Goal: Task Accomplishment & Management: Use online tool/utility

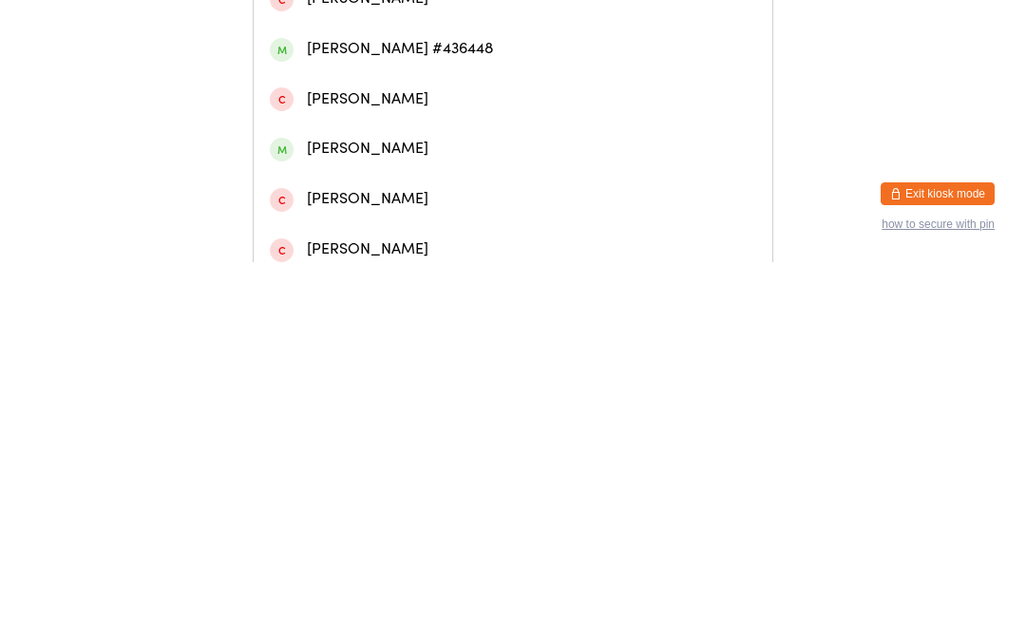
type input "[PERSON_NAME]"
click at [530, 85] on div "[PERSON_NAME]" at bounding box center [513, 80] width 487 height 26
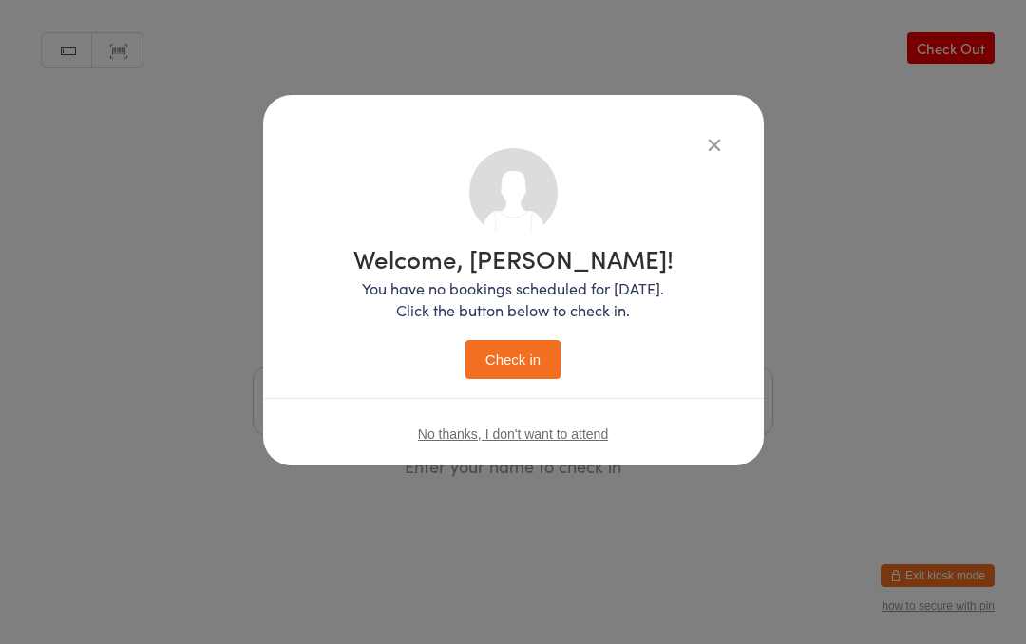
click at [524, 367] on button "Check in" at bounding box center [513, 359] width 95 height 39
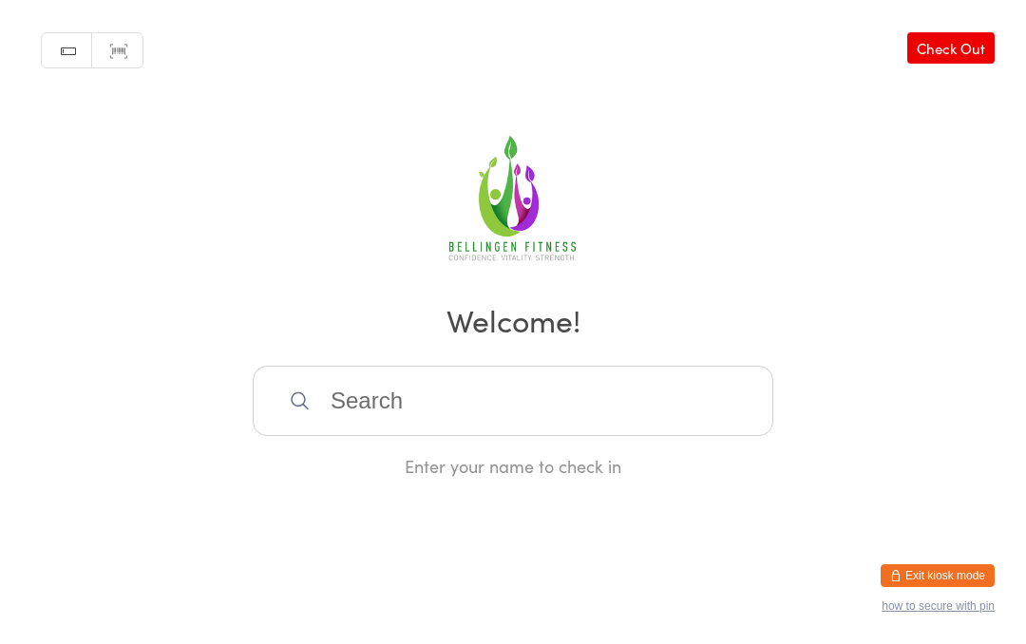
click at [383, 397] on input "search" at bounding box center [513, 401] width 521 height 70
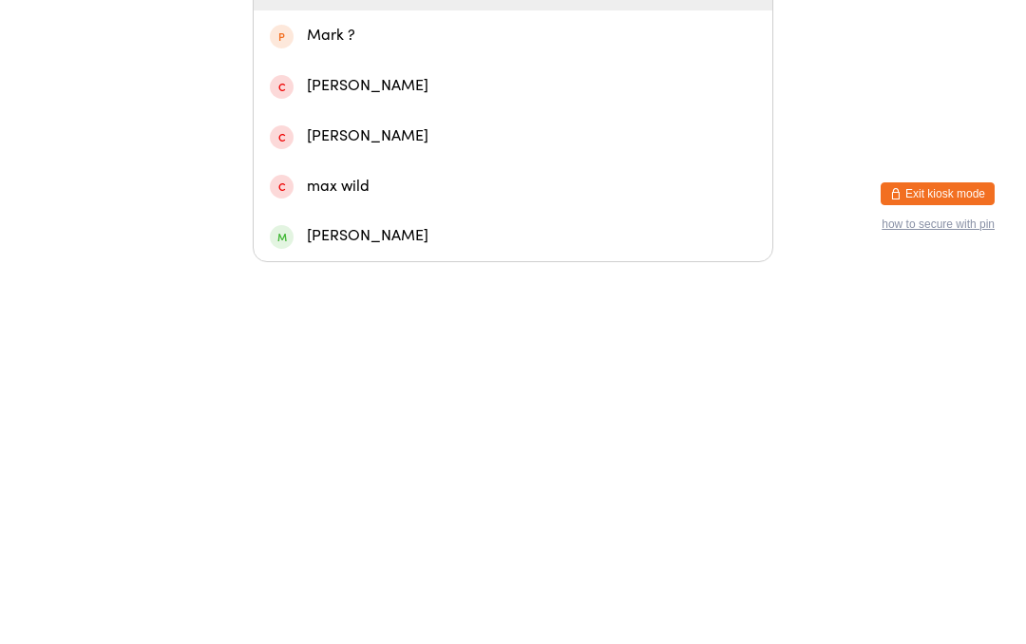
type input "Maeve"
click at [292, 356] on span at bounding box center [282, 368] width 24 height 24
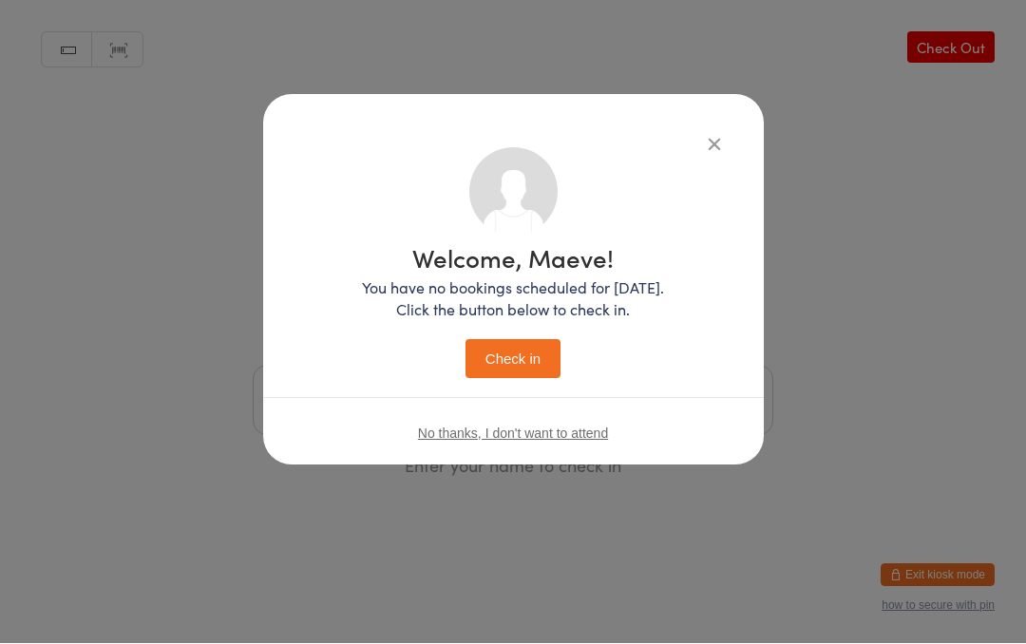
click at [495, 335] on div "Welcome, Maeve! You have no bookings scheduled for [DATE]. Click the button bel…" at bounding box center [513, 312] width 302 height 133
click at [490, 331] on div "Welcome, Maeve! You have no bookings scheduled for [DATE]. Click the button bel…" at bounding box center [513, 312] width 302 height 133
click at [493, 335] on div "Welcome, Maeve! You have no bookings scheduled for [DATE]. Click the button bel…" at bounding box center [513, 312] width 302 height 133
click at [506, 354] on button "Check in" at bounding box center [513, 359] width 95 height 39
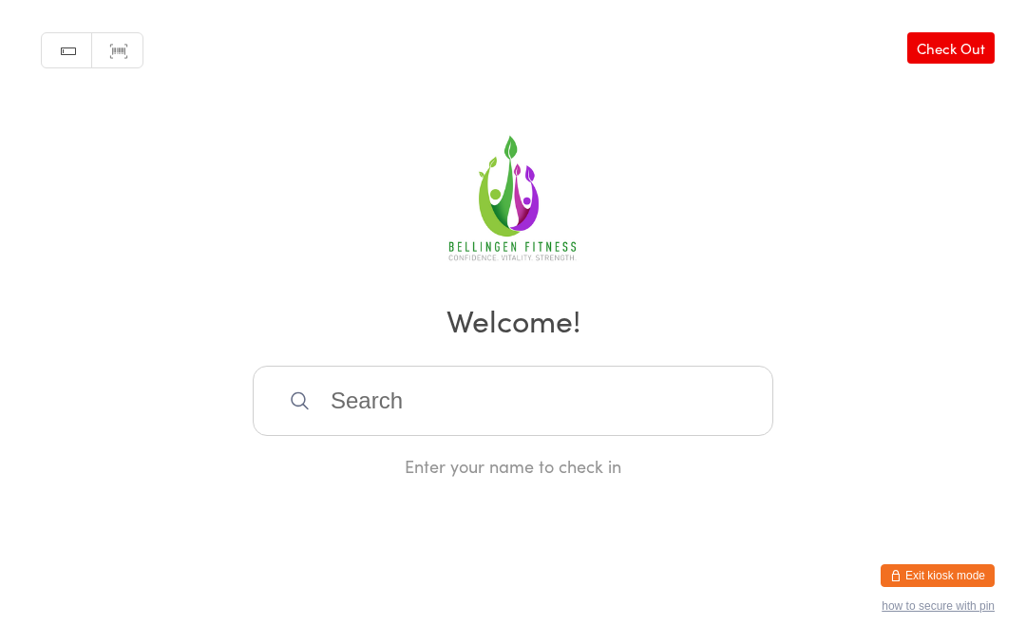
click at [342, 421] on input "search" at bounding box center [513, 401] width 521 height 70
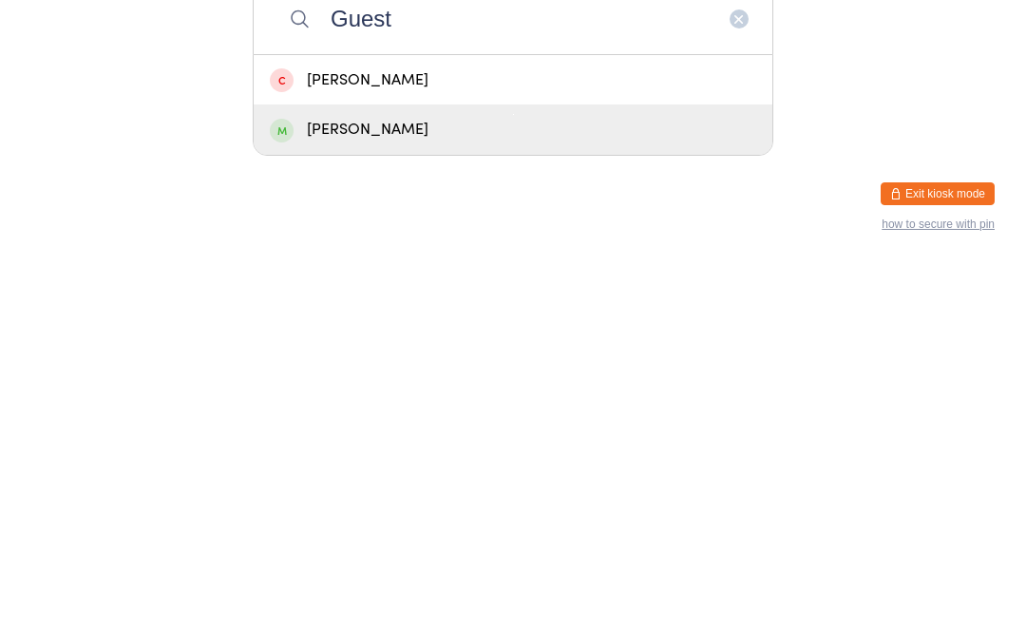
type input "Guest"
click at [373, 499] on div "[PERSON_NAME]" at bounding box center [513, 512] width 487 height 26
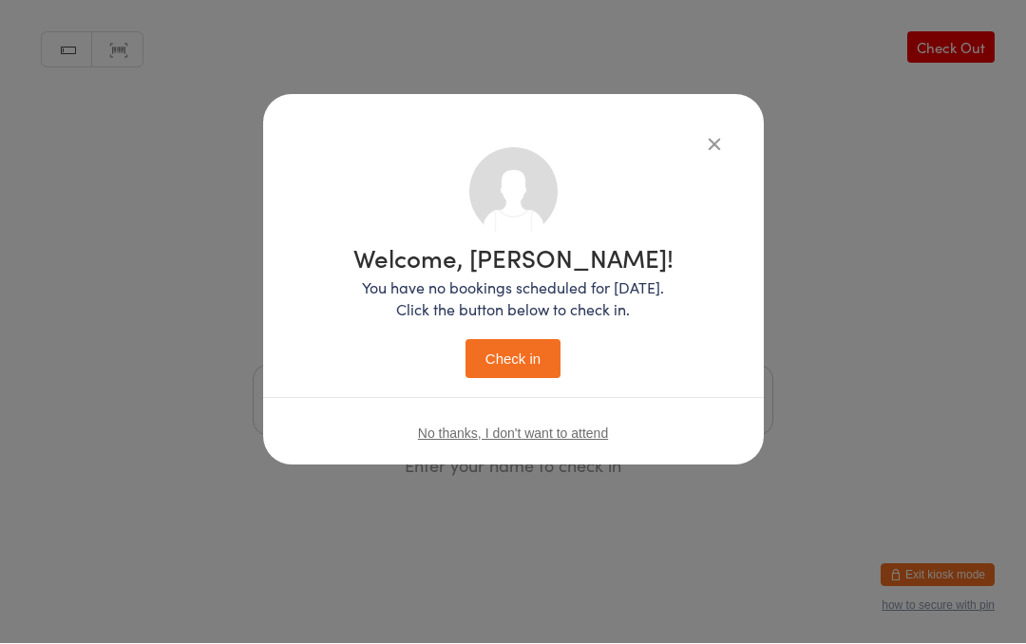
click at [497, 361] on button "Check in" at bounding box center [513, 359] width 95 height 39
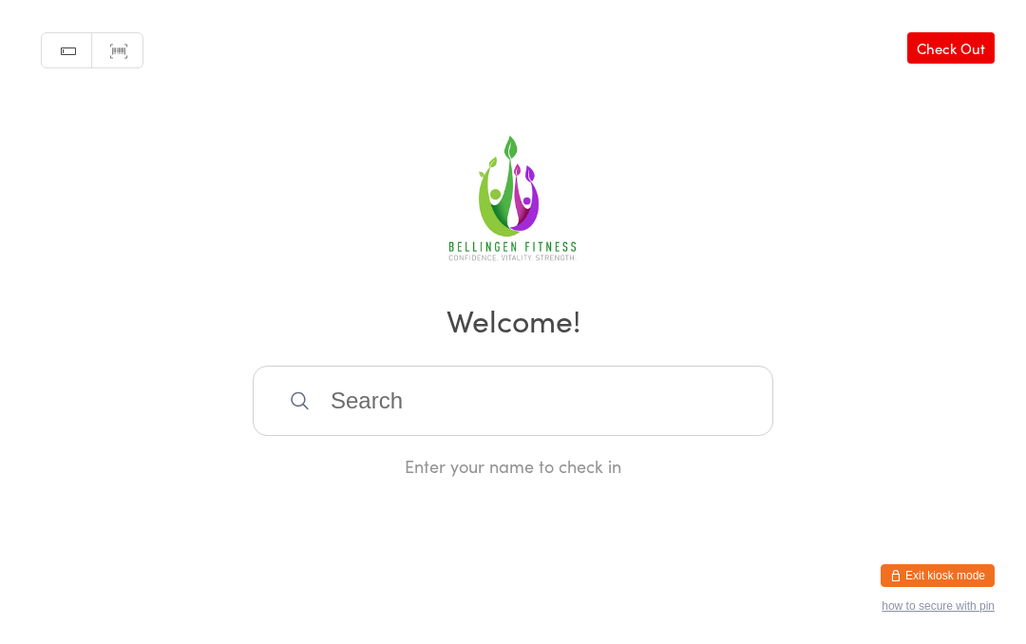
click at [498, 408] on input "search" at bounding box center [513, 401] width 521 height 70
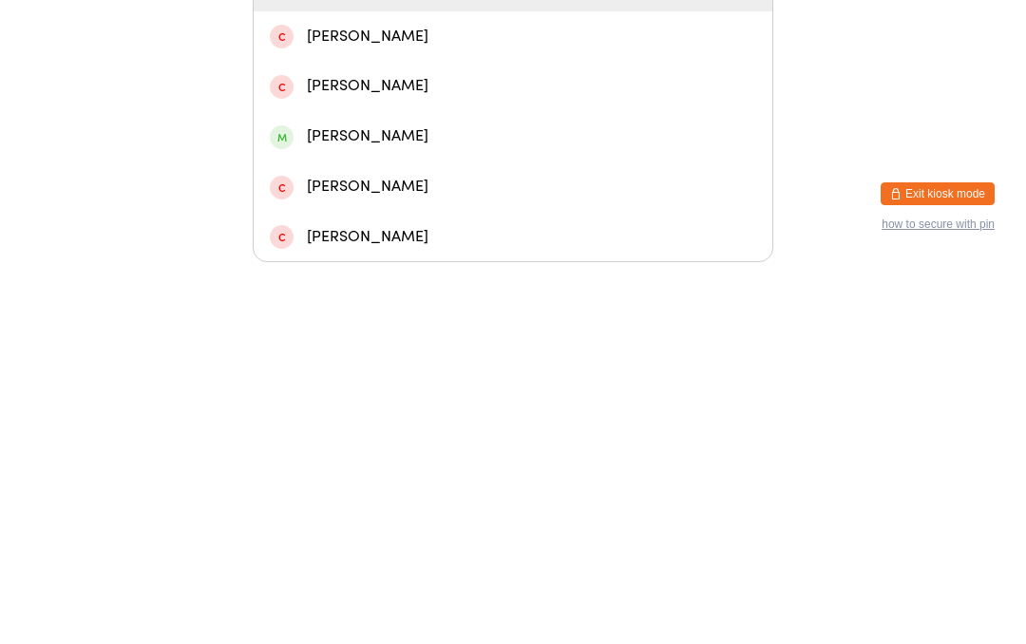
type input "[PERSON_NAME]"
click at [428, 355] on div "[PERSON_NAME] #190507" at bounding box center [513, 368] width 487 height 26
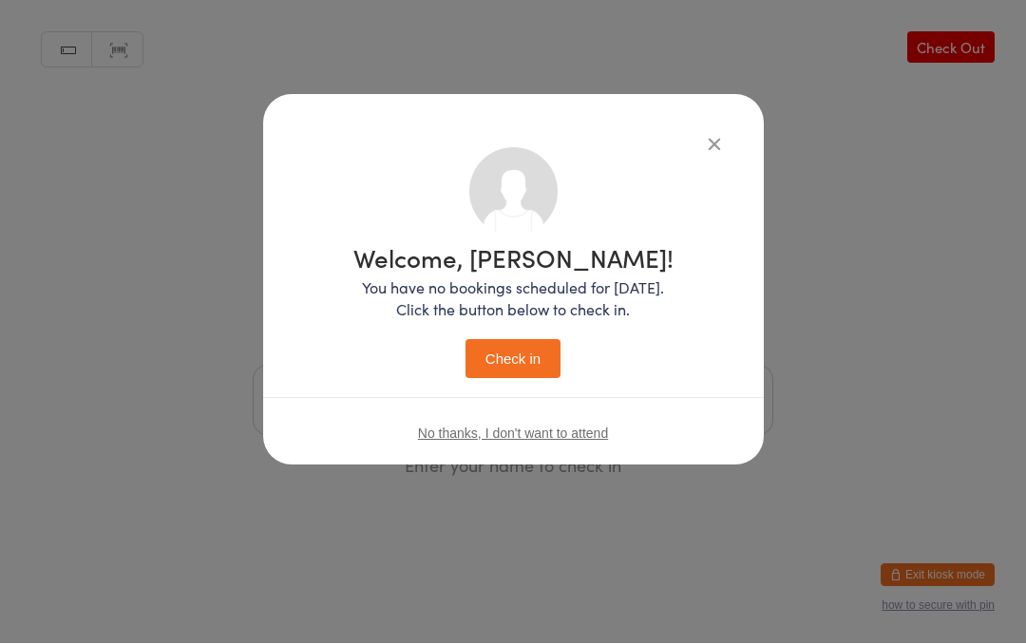
click at [529, 344] on button "Check in" at bounding box center [513, 359] width 95 height 39
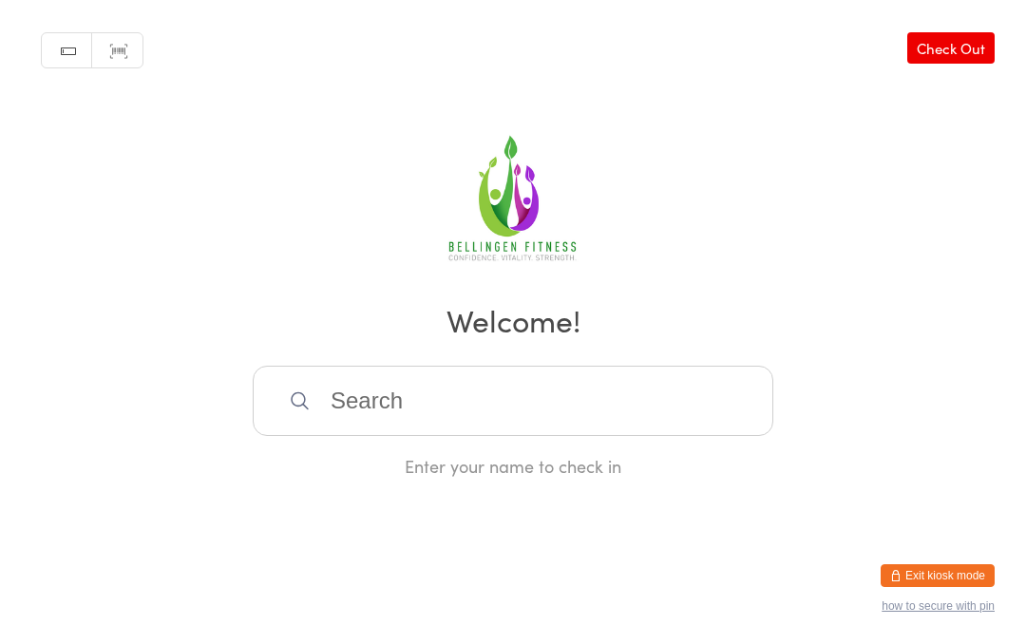
click at [377, 431] on input "search" at bounding box center [513, 401] width 521 height 70
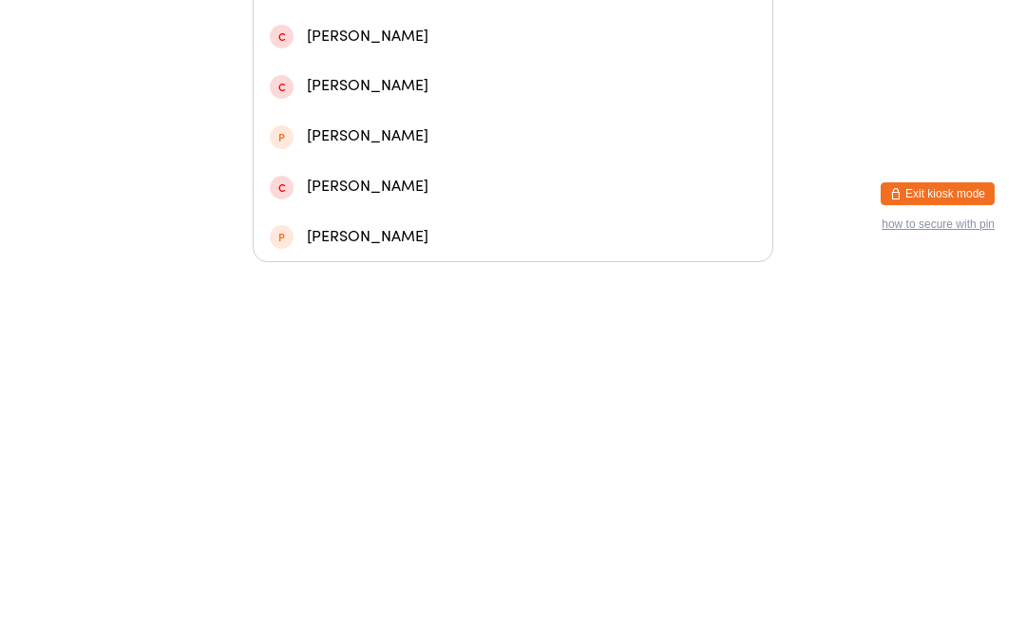
type input "Bill"
click at [490, 193] on div "[PERSON_NAME]" at bounding box center [513, 218] width 519 height 50
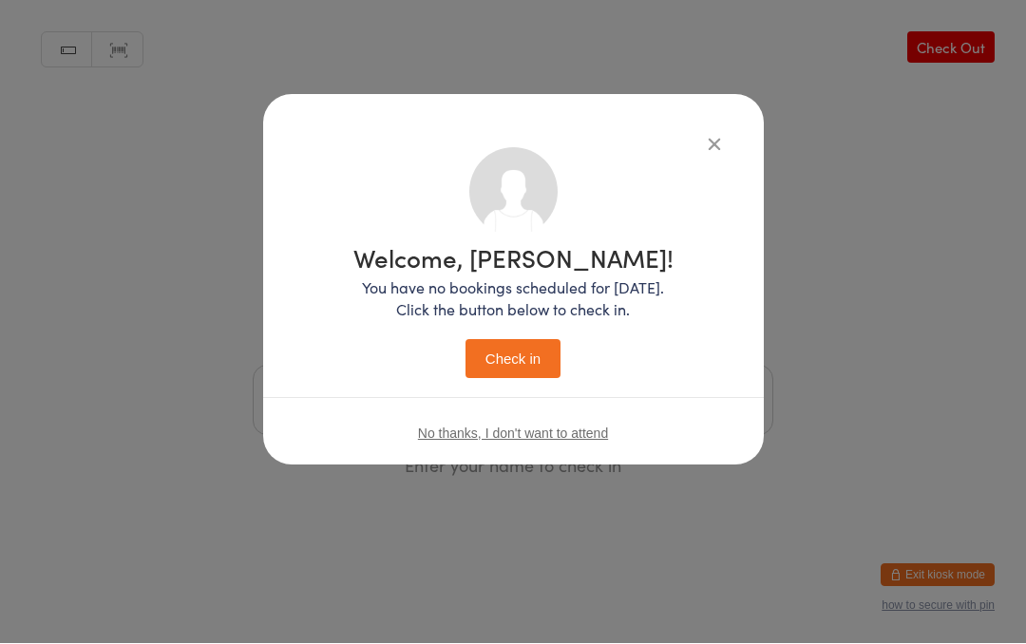
click at [534, 359] on button "Check in" at bounding box center [513, 359] width 95 height 39
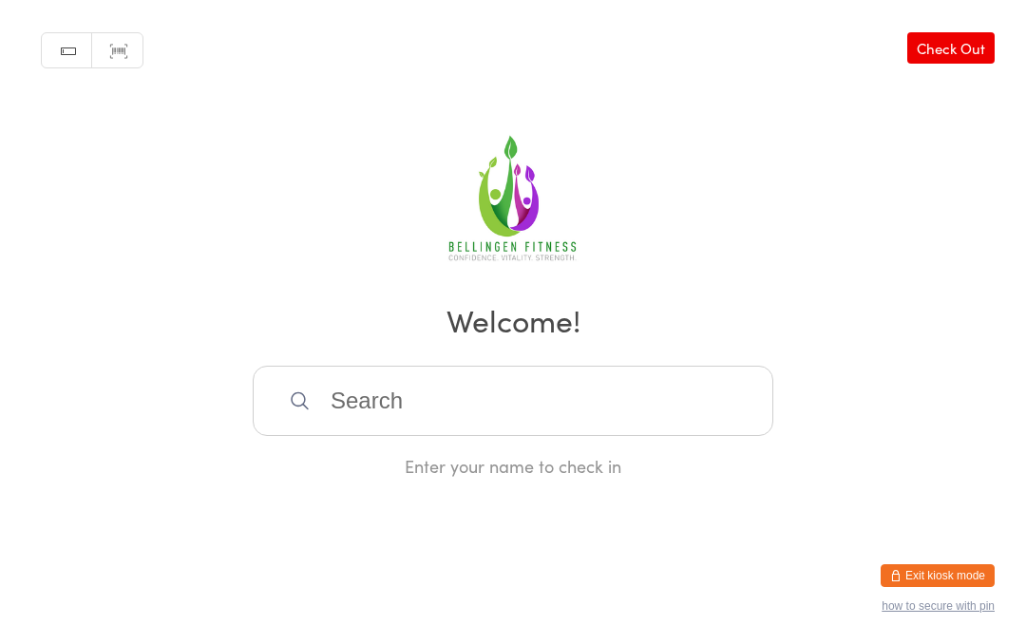
click at [530, 404] on input "search" at bounding box center [513, 401] width 521 height 70
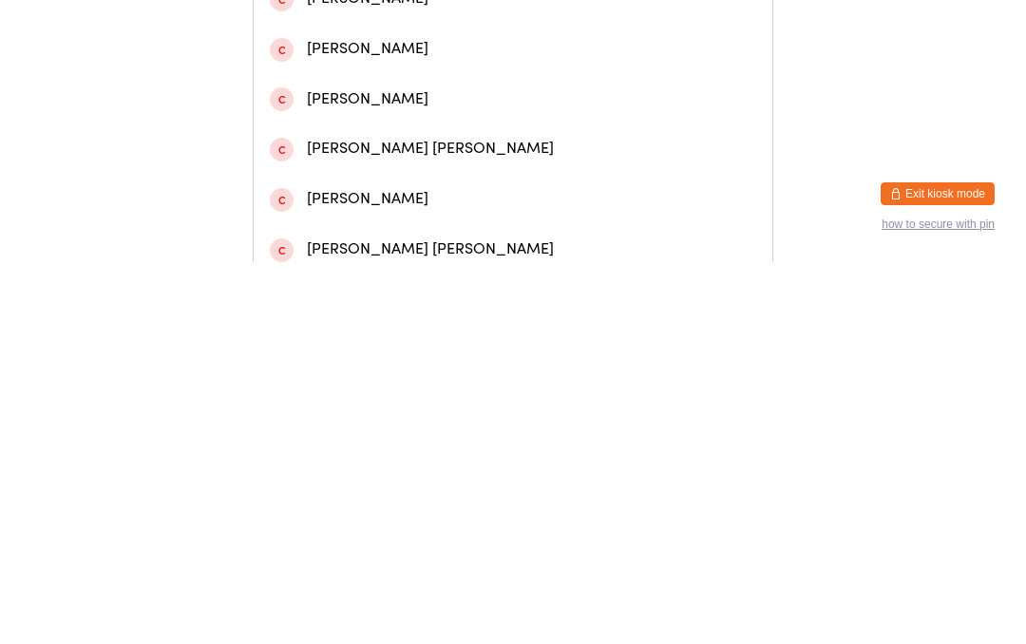
type input "Mars"
click at [426, 88] on div "[PERSON_NAME]" at bounding box center [513, 80] width 487 height 26
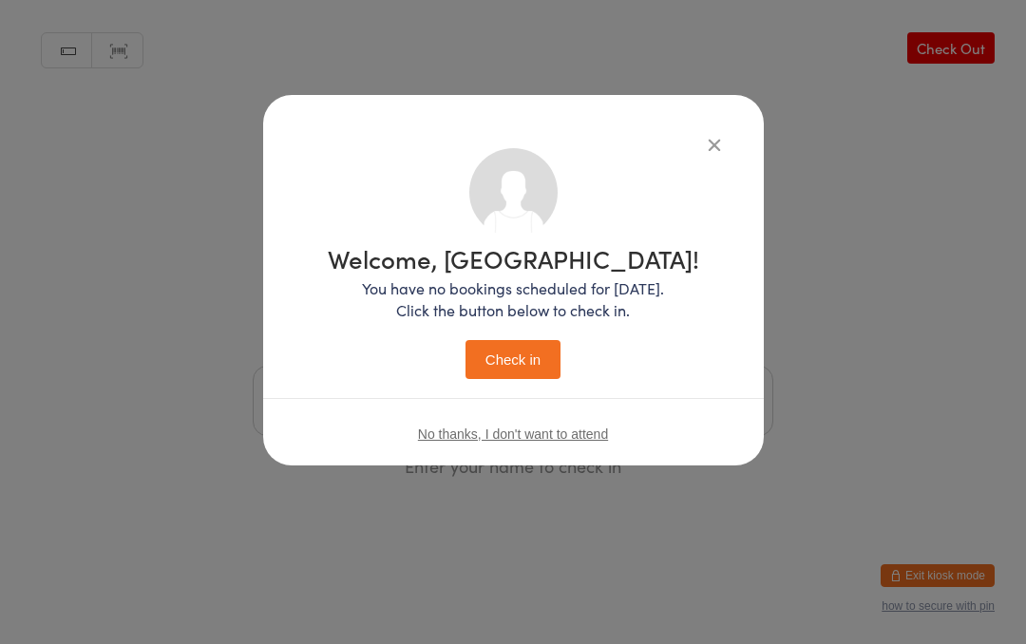
click at [517, 356] on button "Check in" at bounding box center [513, 359] width 95 height 39
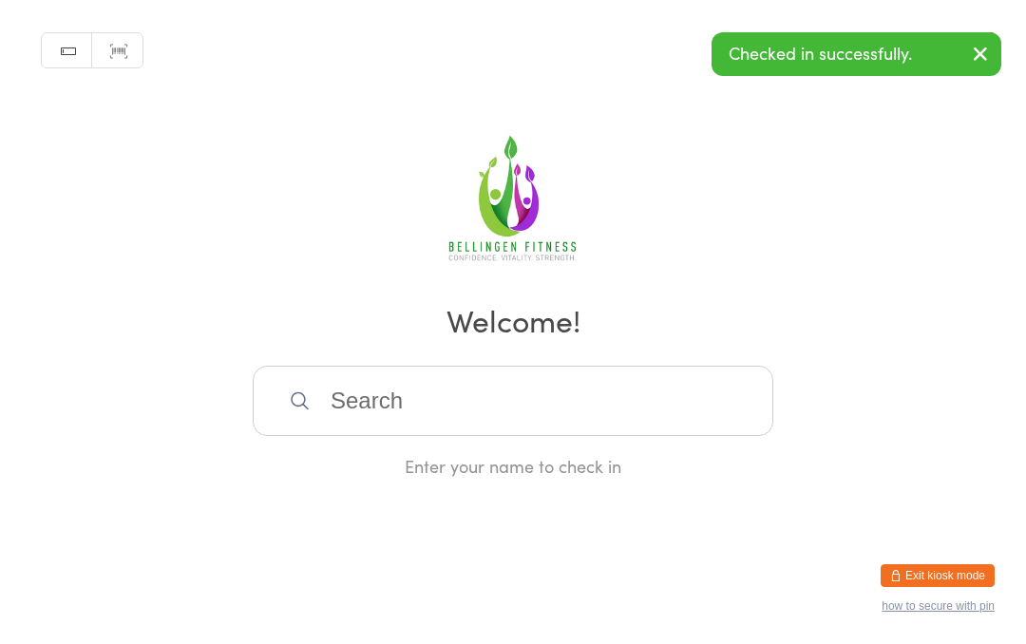
click at [535, 406] on input "search" at bounding box center [513, 401] width 521 height 70
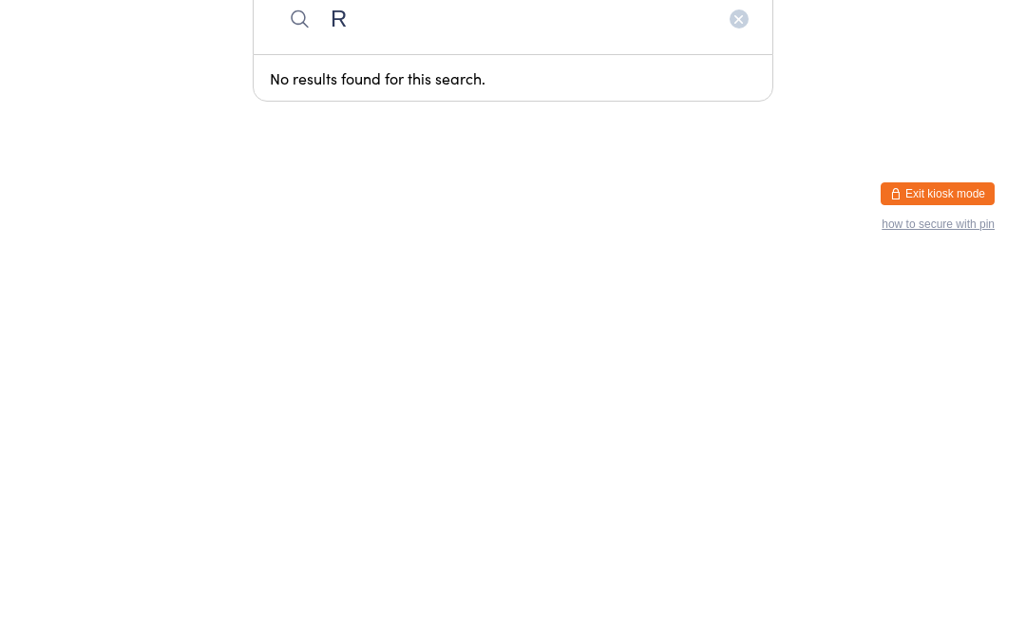
type input "R"
click at [476, 200] on html "You have now entered Kiosk Mode. Members will be able to check themselves in us…" at bounding box center [513, 322] width 1026 height 644
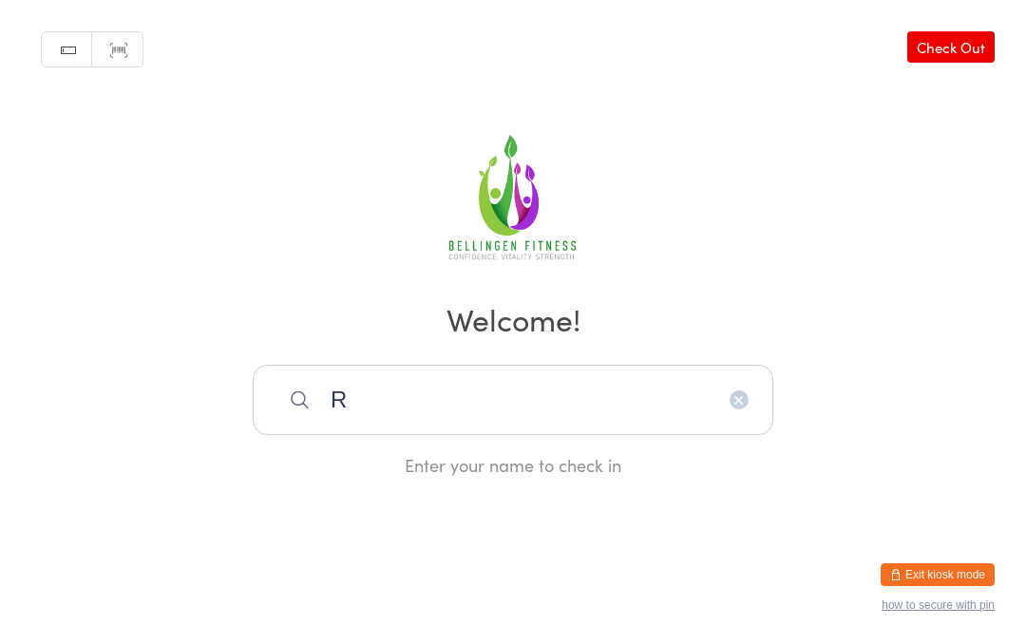
click at [749, 381] on input "R" at bounding box center [513, 401] width 521 height 70
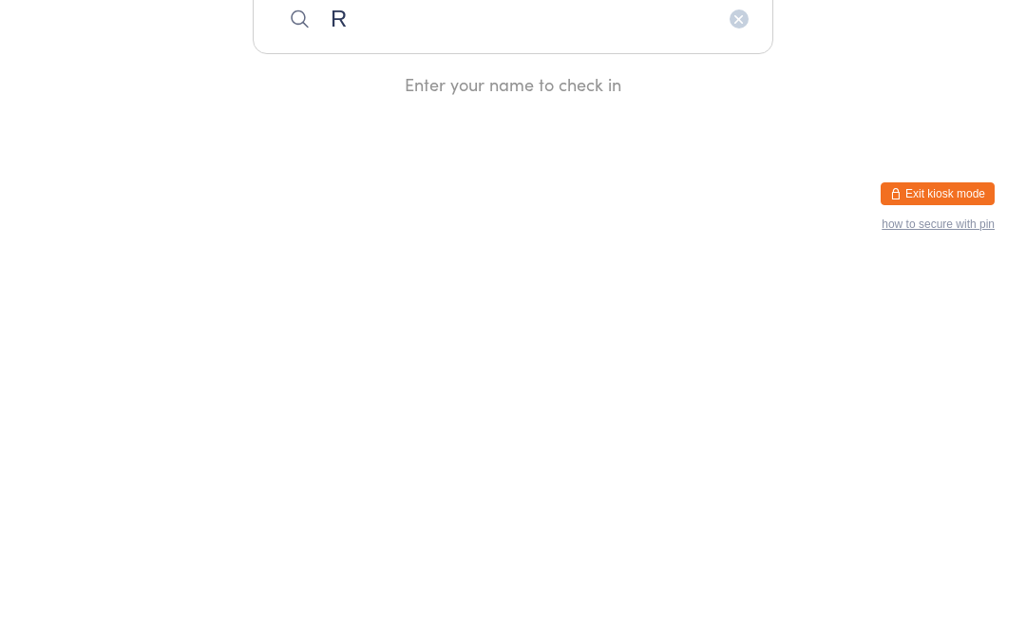
click at [730, 392] on button "button" at bounding box center [739, 401] width 19 height 19
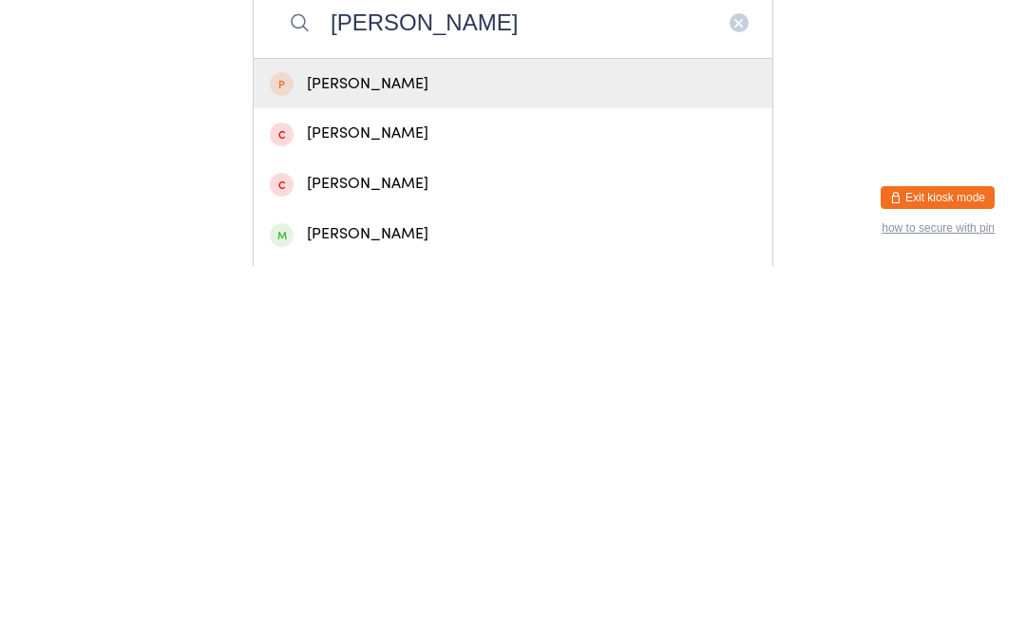
type input "[PERSON_NAME]"
click at [393, 600] on div "[PERSON_NAME]" at bounding box center [513, 613] width 487 height 26
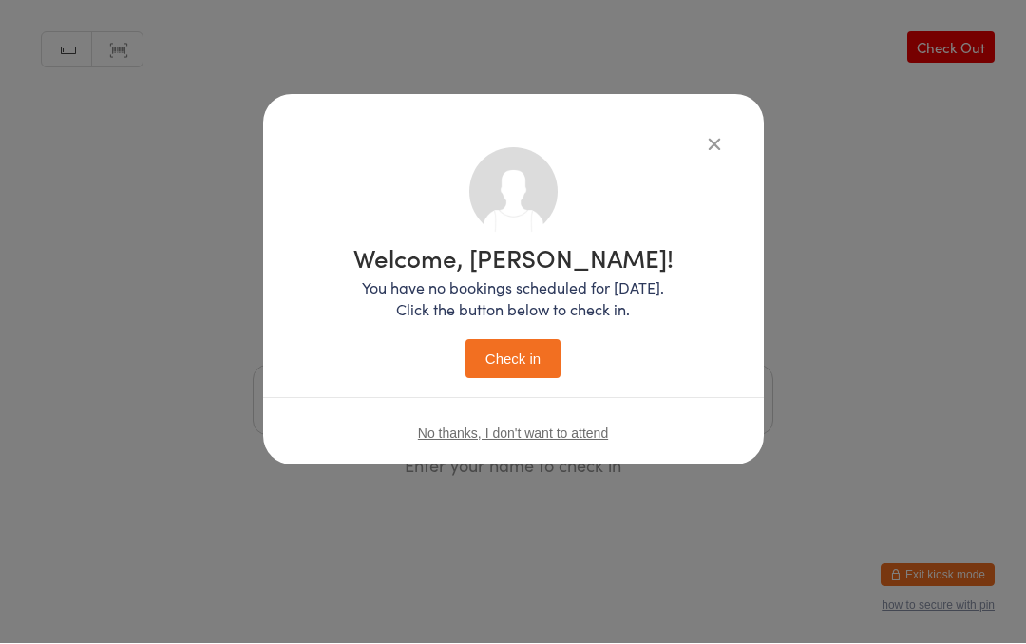
click at [516, 352] on button "Check in" at bounding box center [513, 359] width 95 height 39
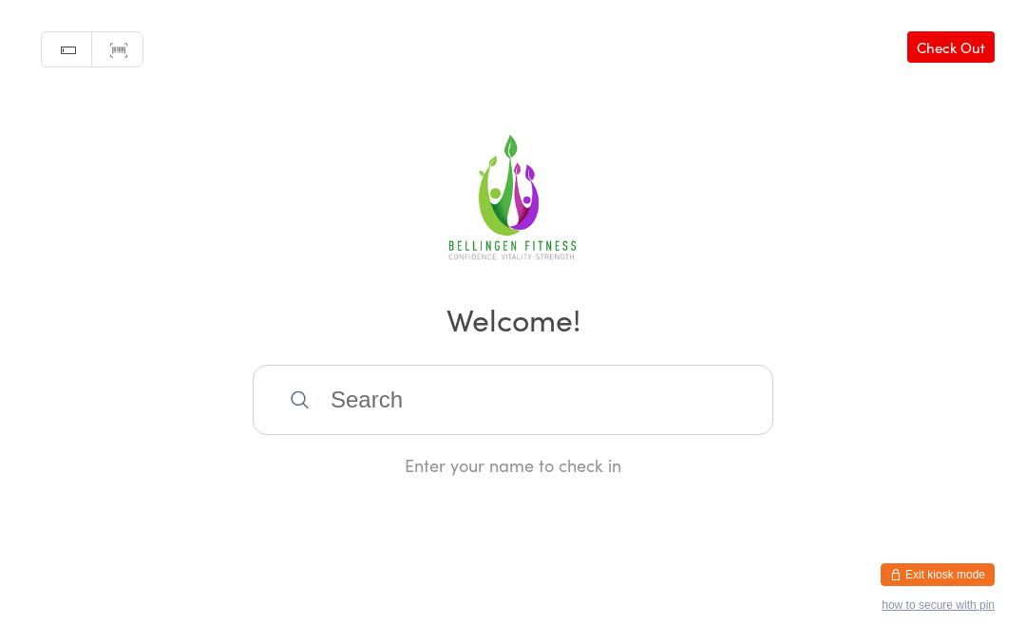
click at [314, 409] on input "search" at bounding box center [513, 401] width 521 height 70
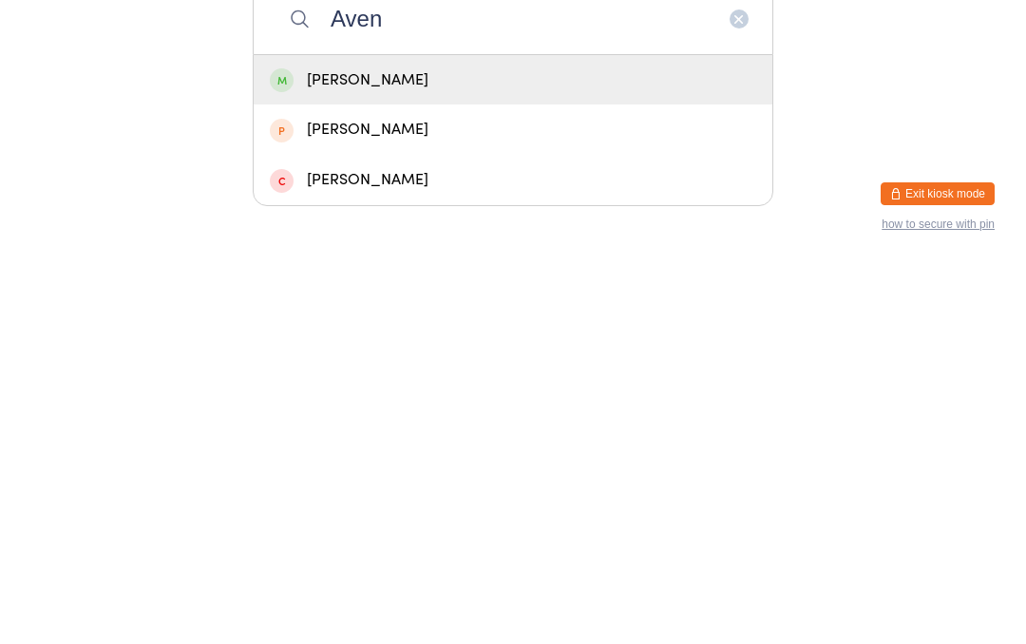
type input "Aven"
click at [368, 450] on div "[PERSON_NAME]" at bounding box center [513, 463] width 487 height 26
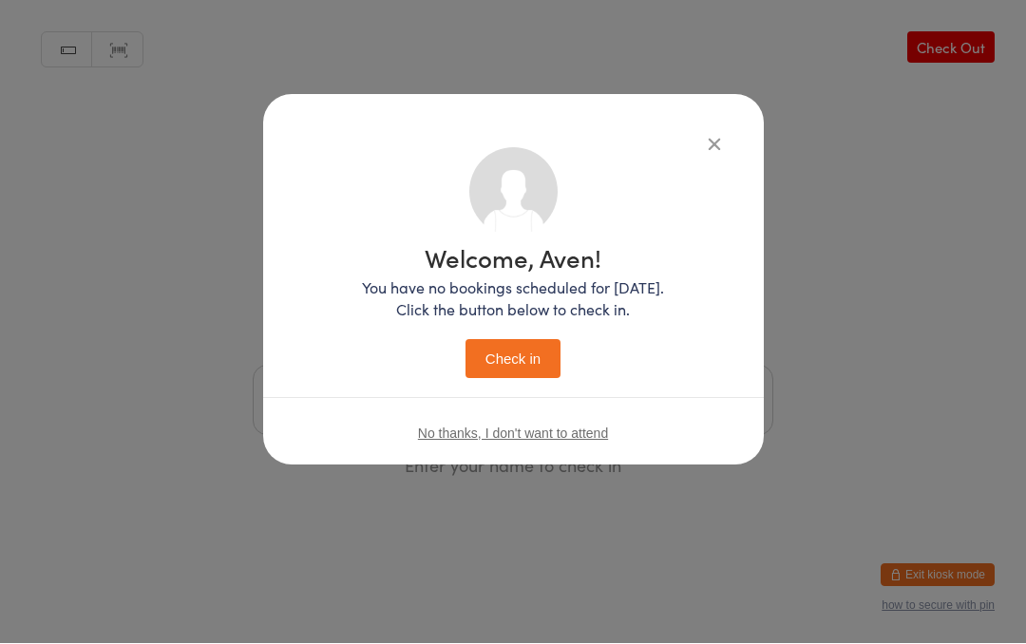
click at [496, 341] on button "Check in" at bounding box center [513, 359] width 95 height 39
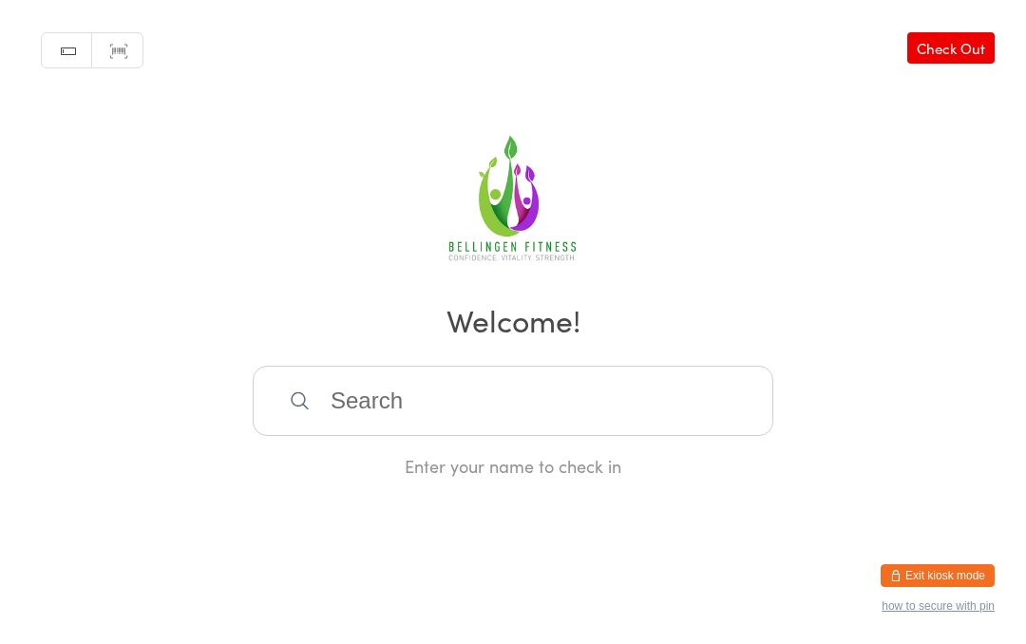
click at [423, 436] on input "search" at bounding box center [513, 401] width 521 height 70
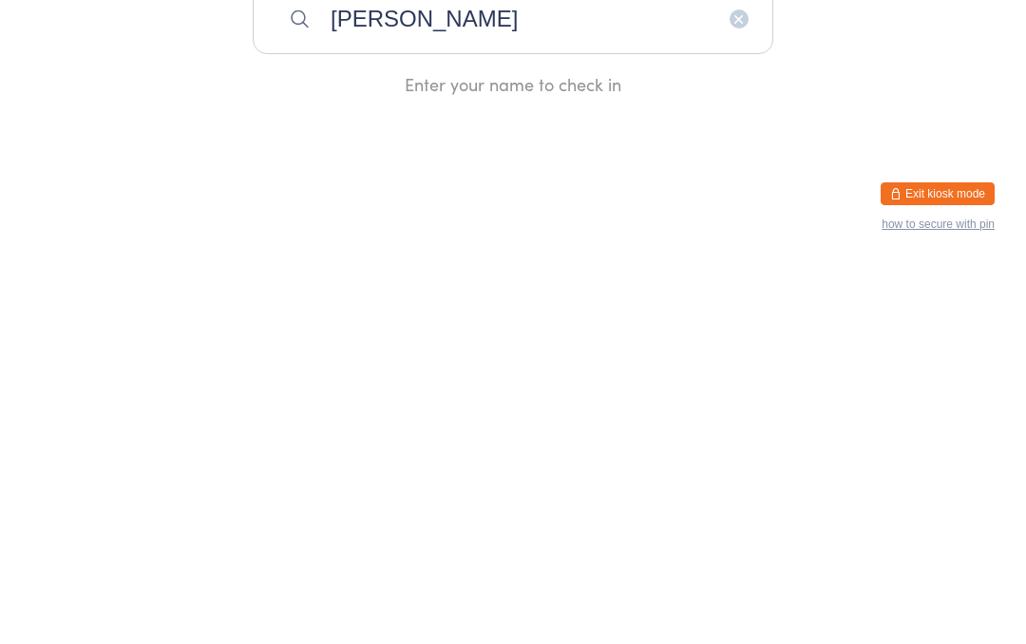
type input "J"
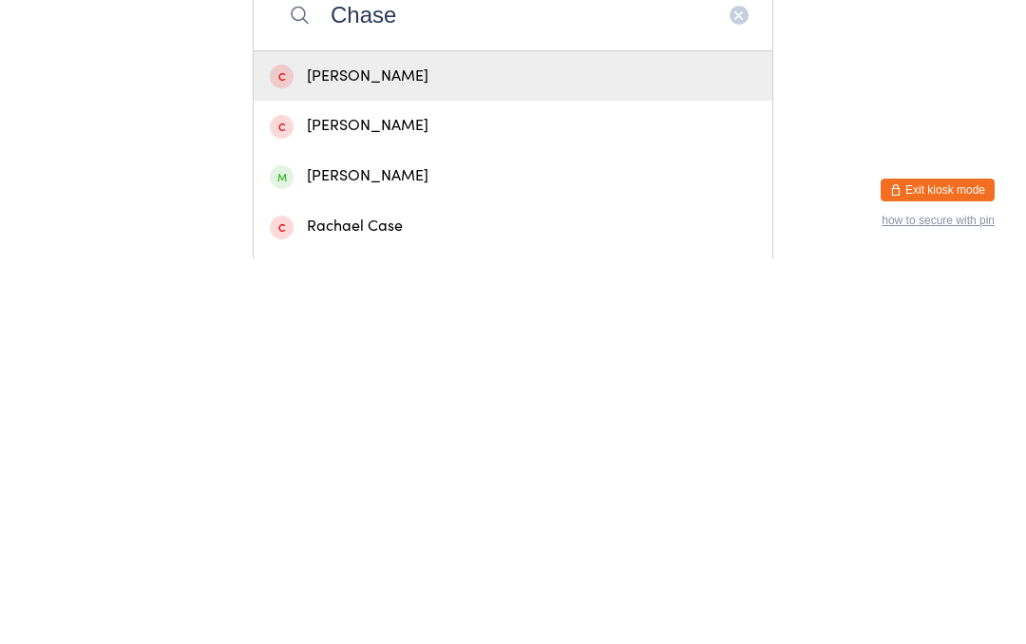
type input "Chase"
click at [393, 549] on div "[PERSON_NAME]" at bounding box center [513, 562] width 487 height 26
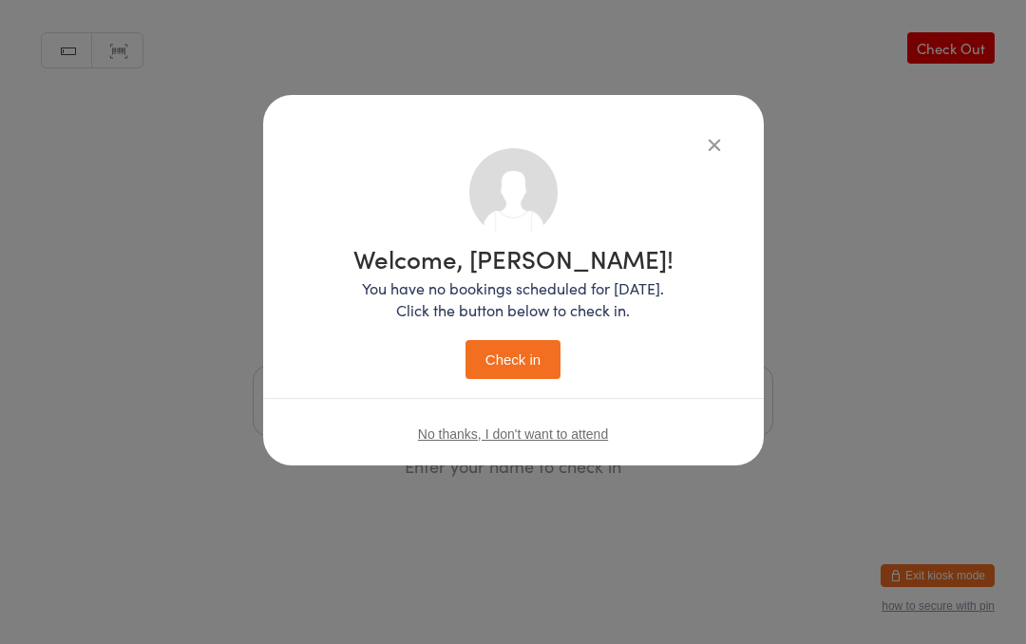
click at [519, 360] on button "Check in" at bounding box center [513, 359] width 95 height 39
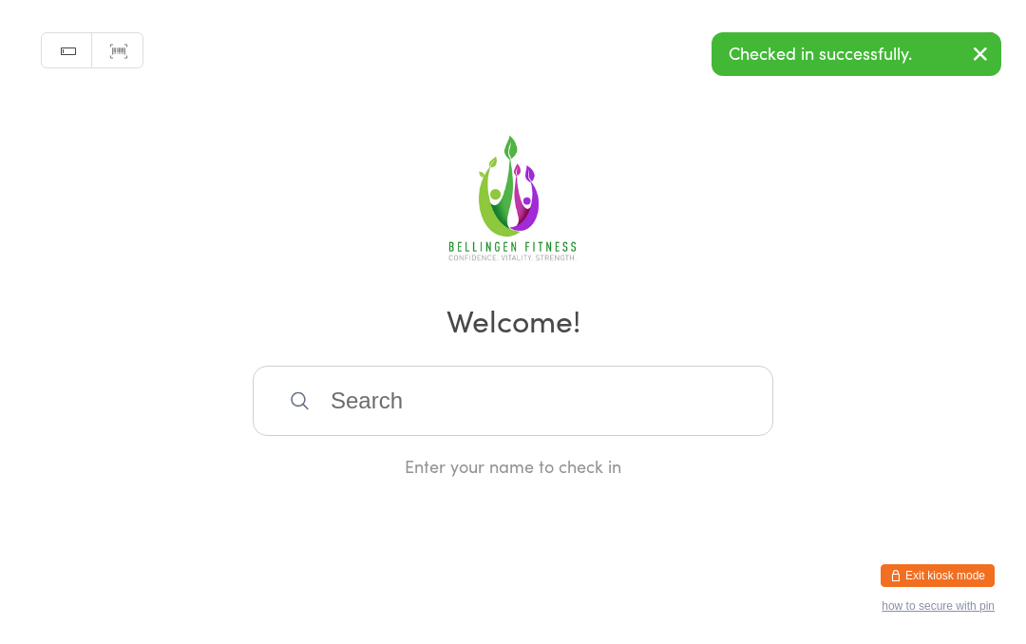
click at [466, 396] on input "search" at bounding box center [513, 401] width 521 height 70
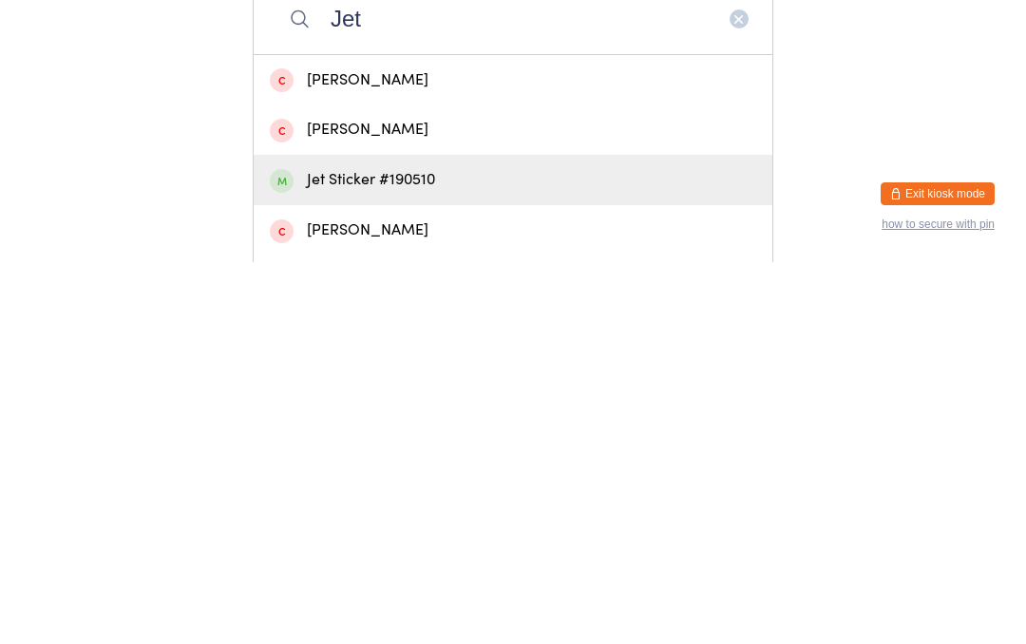
type input "Jet"
click at [431, 549] on div "Jet Sticker #190510" at bounding box center [513, 562] width 487 height 26
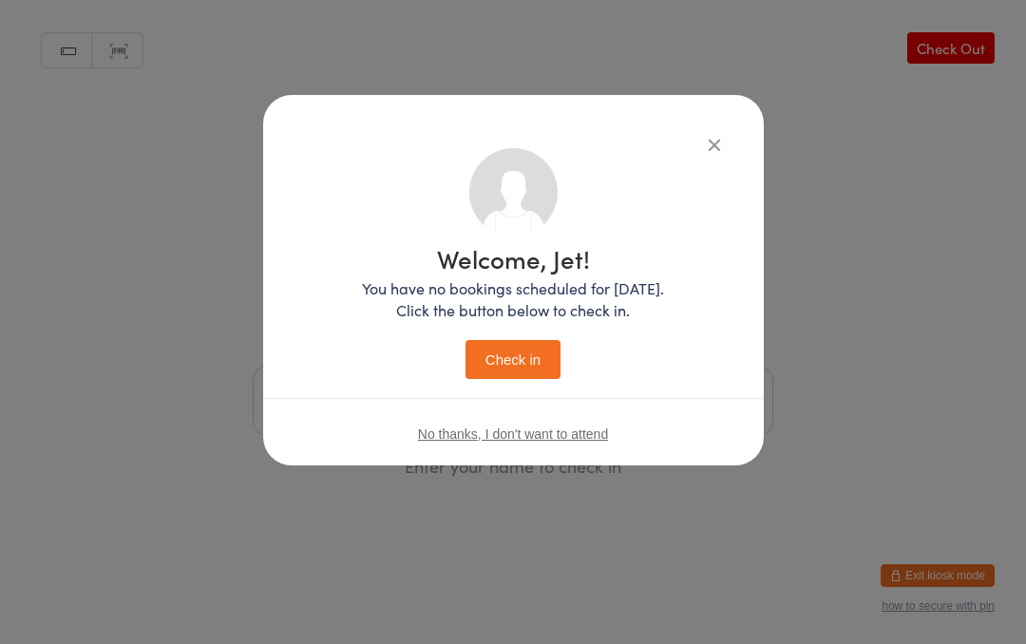
click at [556, 345] on button "Check in" at bounding box center [513, 359] width 95 height 39
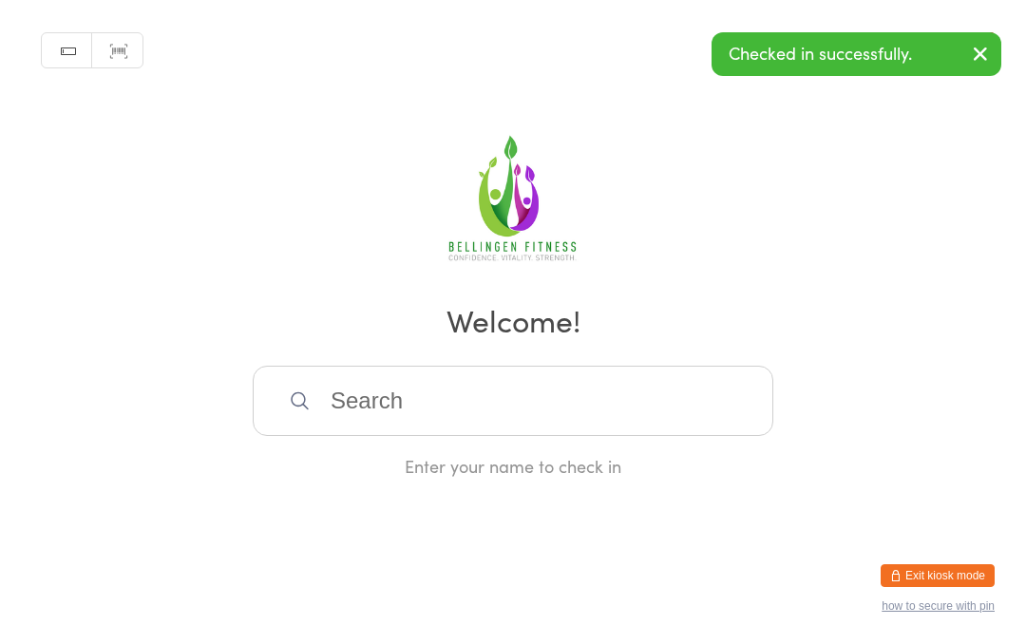
click at [501, 397] on input "search" at bounding box center [513, 401] width 521 height 70
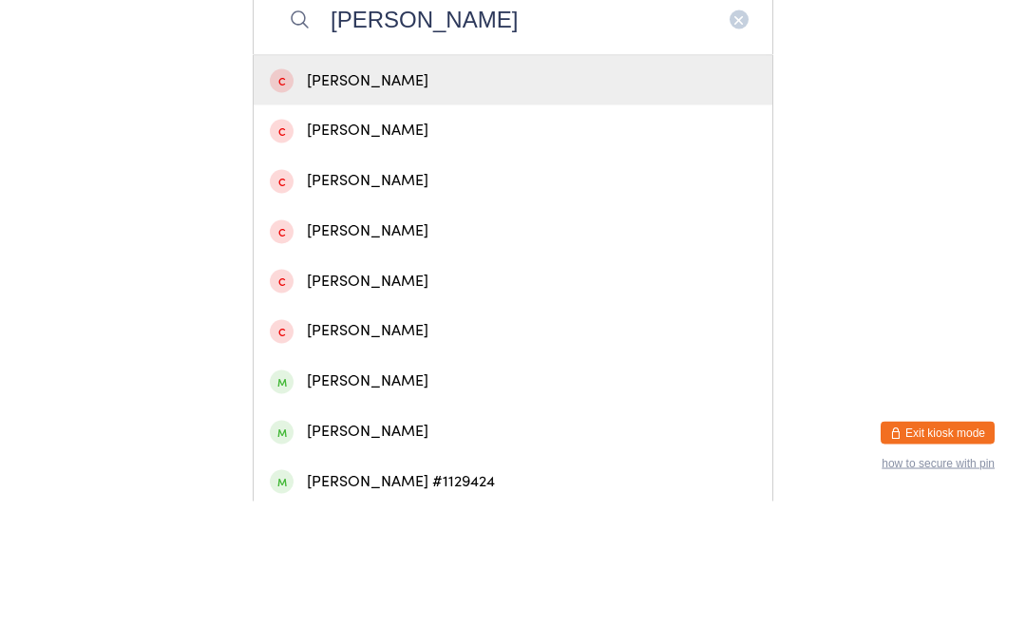
scroll to position [262, 0]
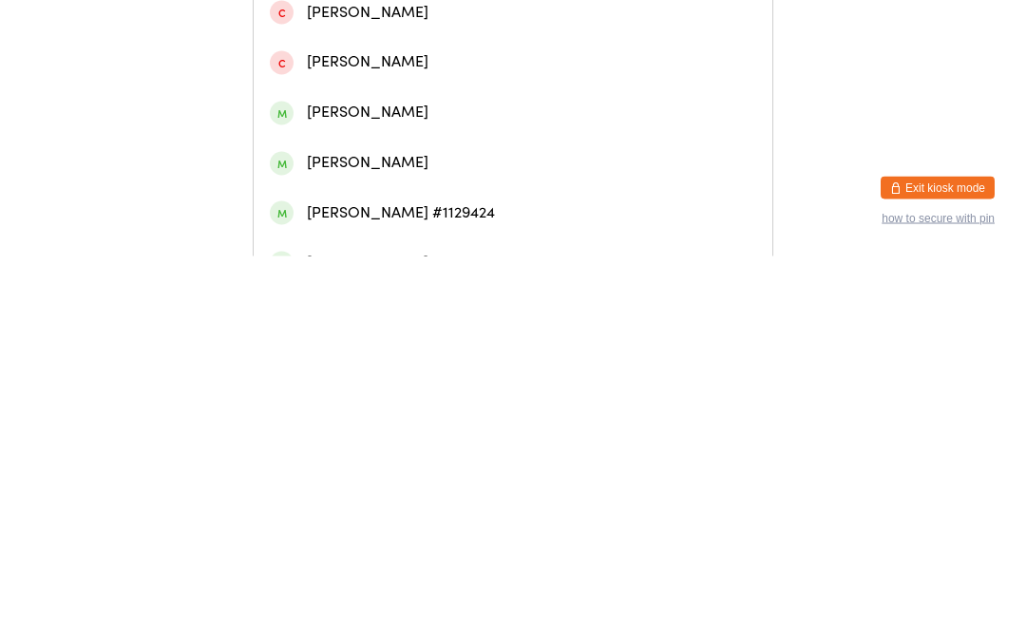
type input "[PERSON_NAME]"
click at [403, 488] on div "[PERSON_NAME]" at bounding box center [513, 501] width 487 height 26
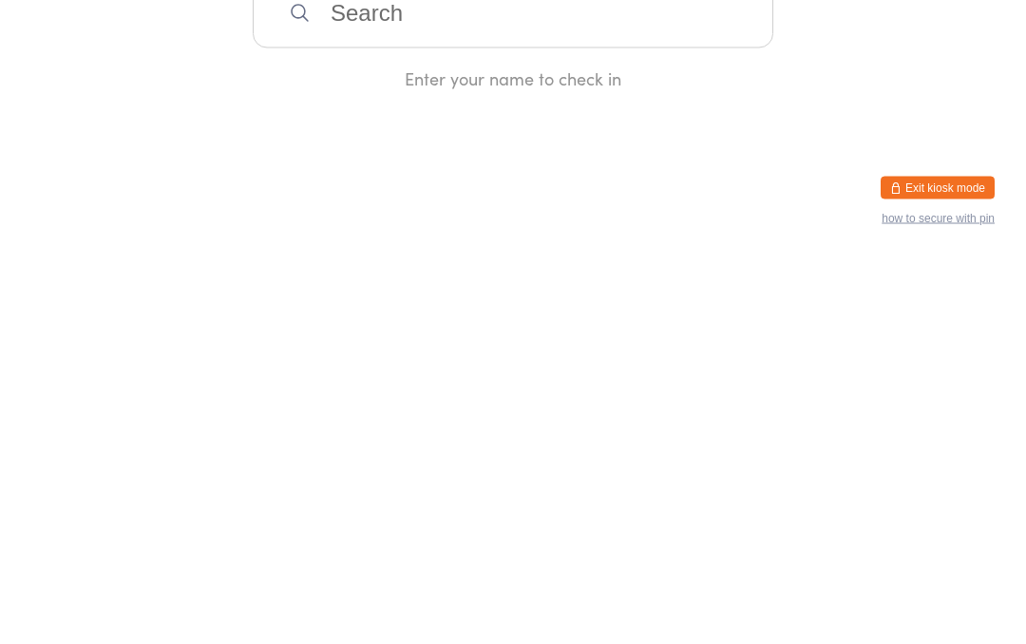
scroll to position [0, 0]
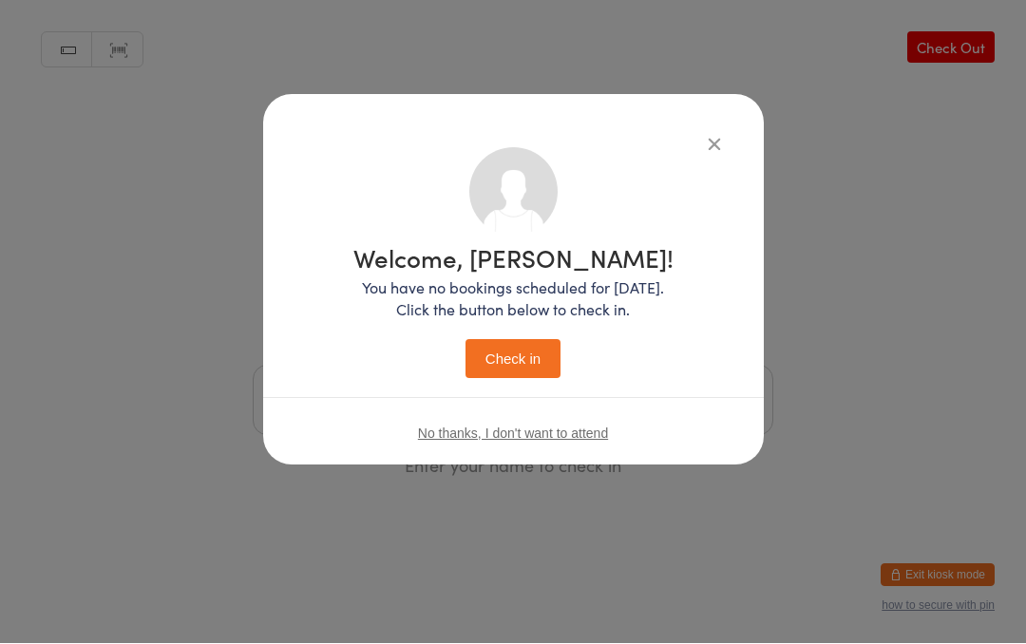
click at [510, 352] on button "Check in" at bounding box center [513, 359] width 95 height 39
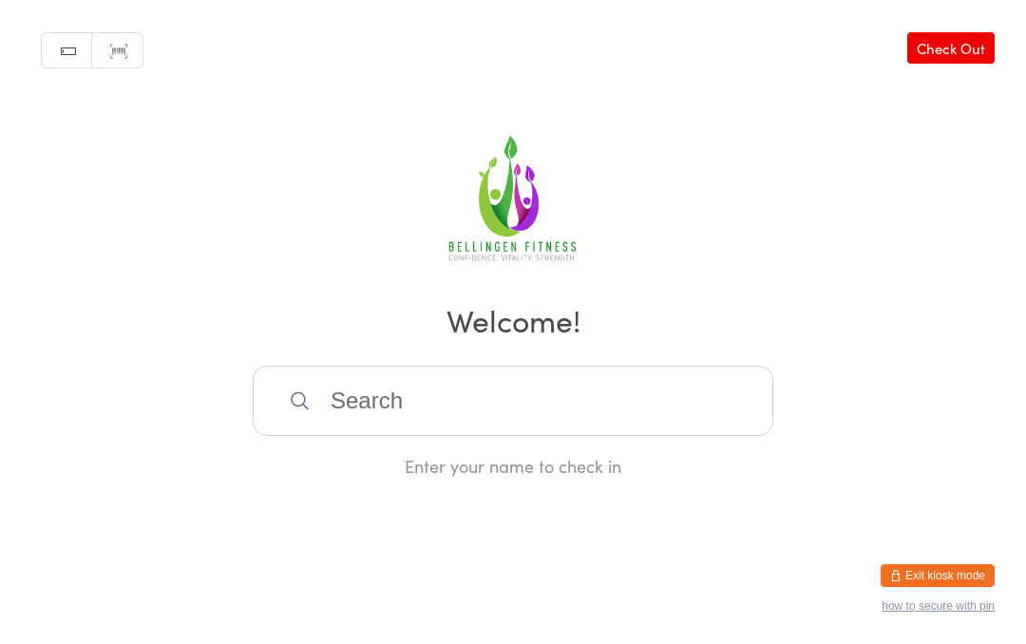
click at [660, 408] on input "search" at bounding box center [513, 401] width 521 height 70
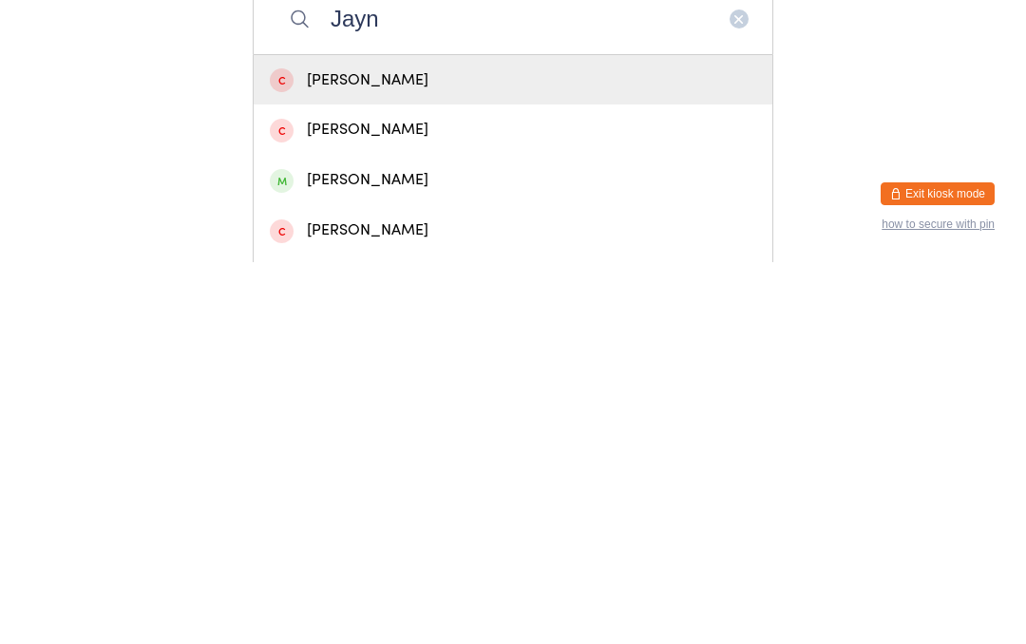
type input "Jayn"
click at [432, 549] on div "[PERSON_NAME]" at bounding box center [513, 562] width 487 height 26
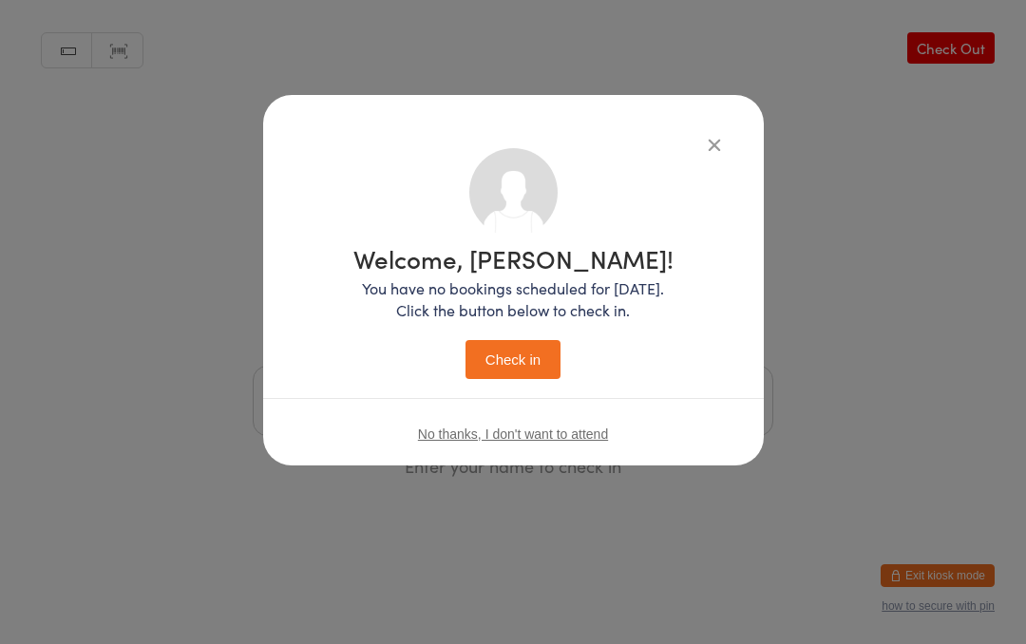
click at [531, 348] on button "Check in" at bounding box center [513, 359] width 95 height 39
